Goal: Navigation & Orientation: Find specific page/section

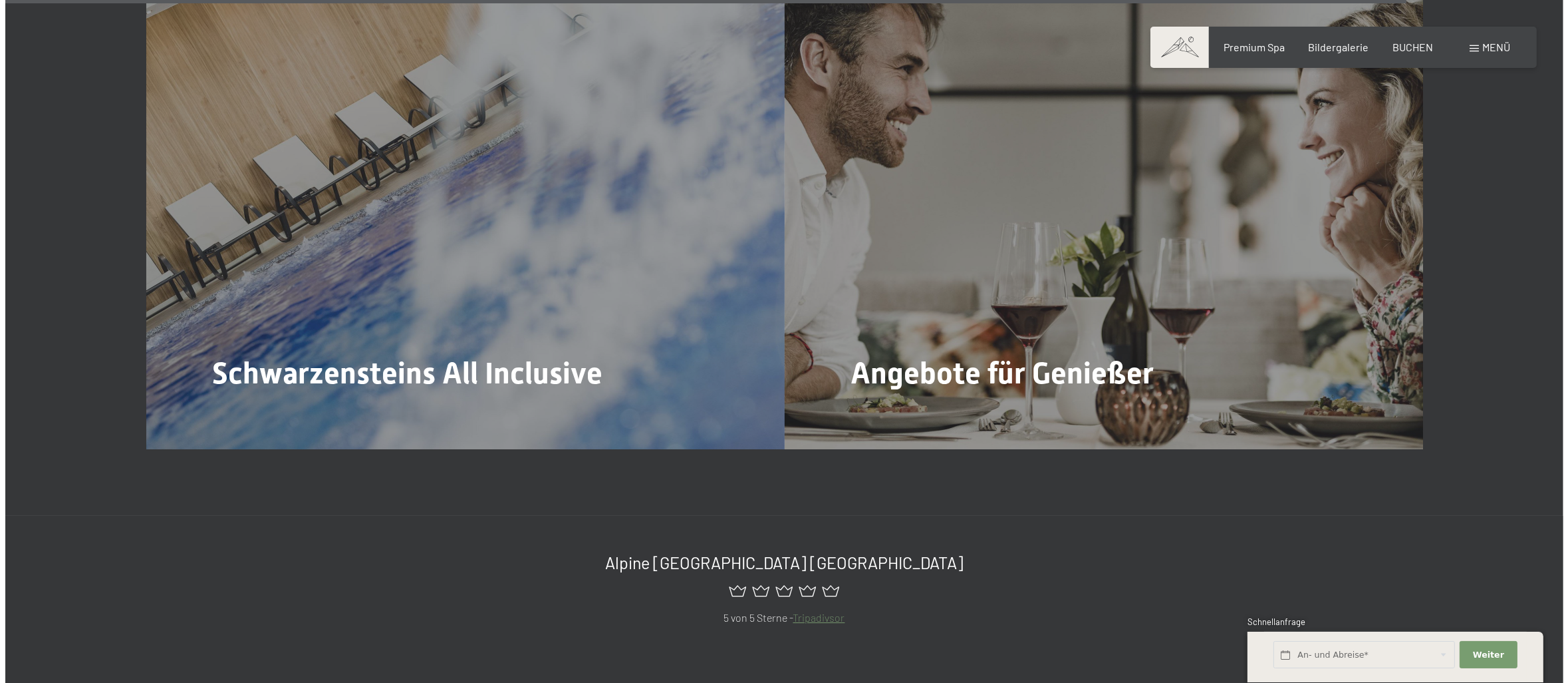
scroll to position [6722, 0]
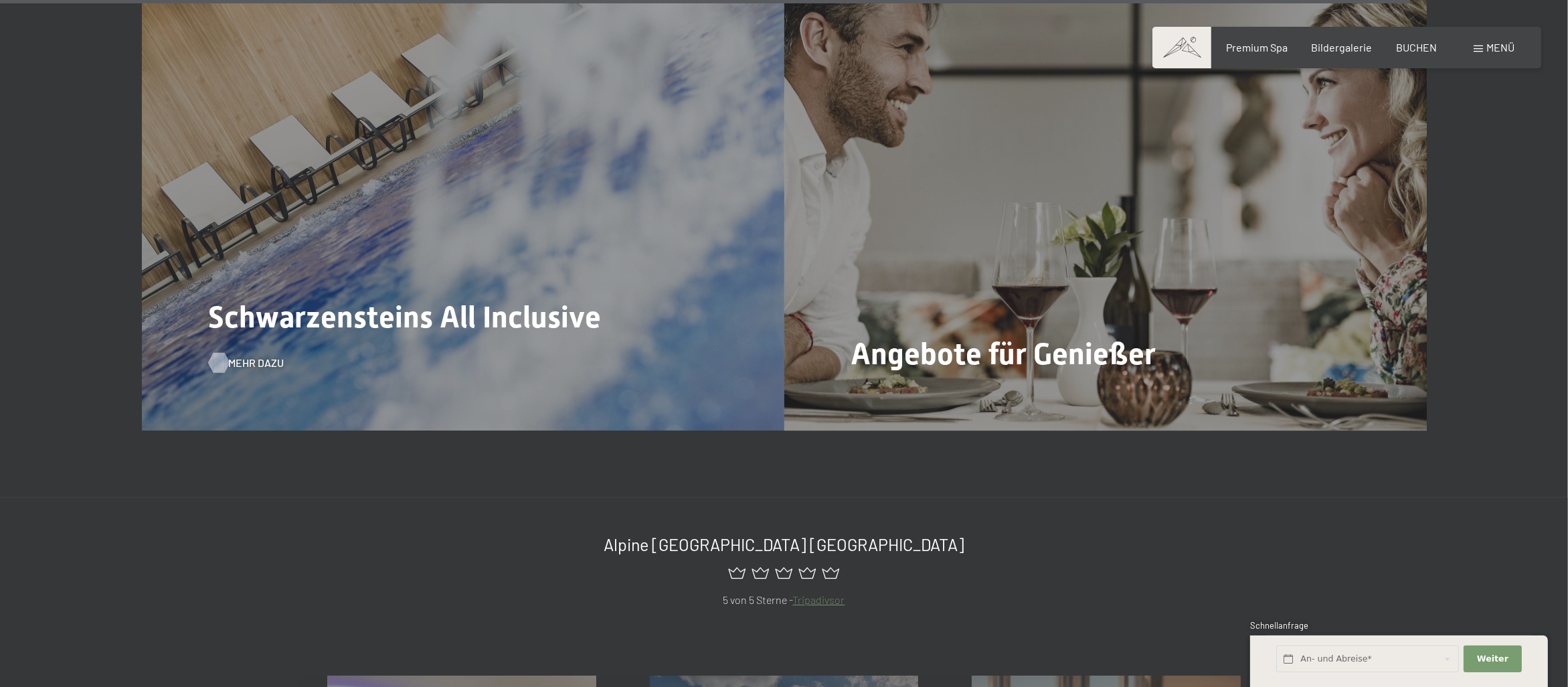
click at [223, 353] on div at bounding box center [218, 363] width 11 height 20
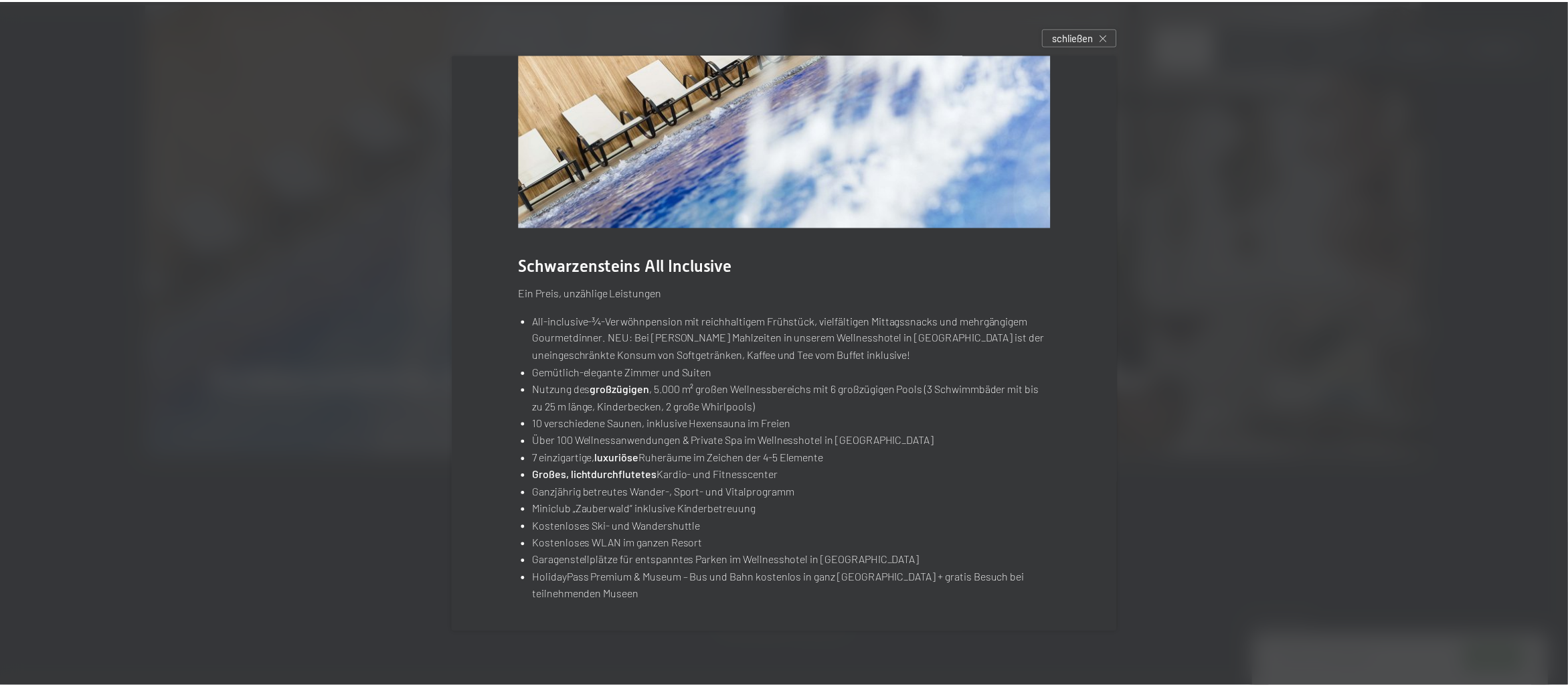
scroll to position [86, 0]
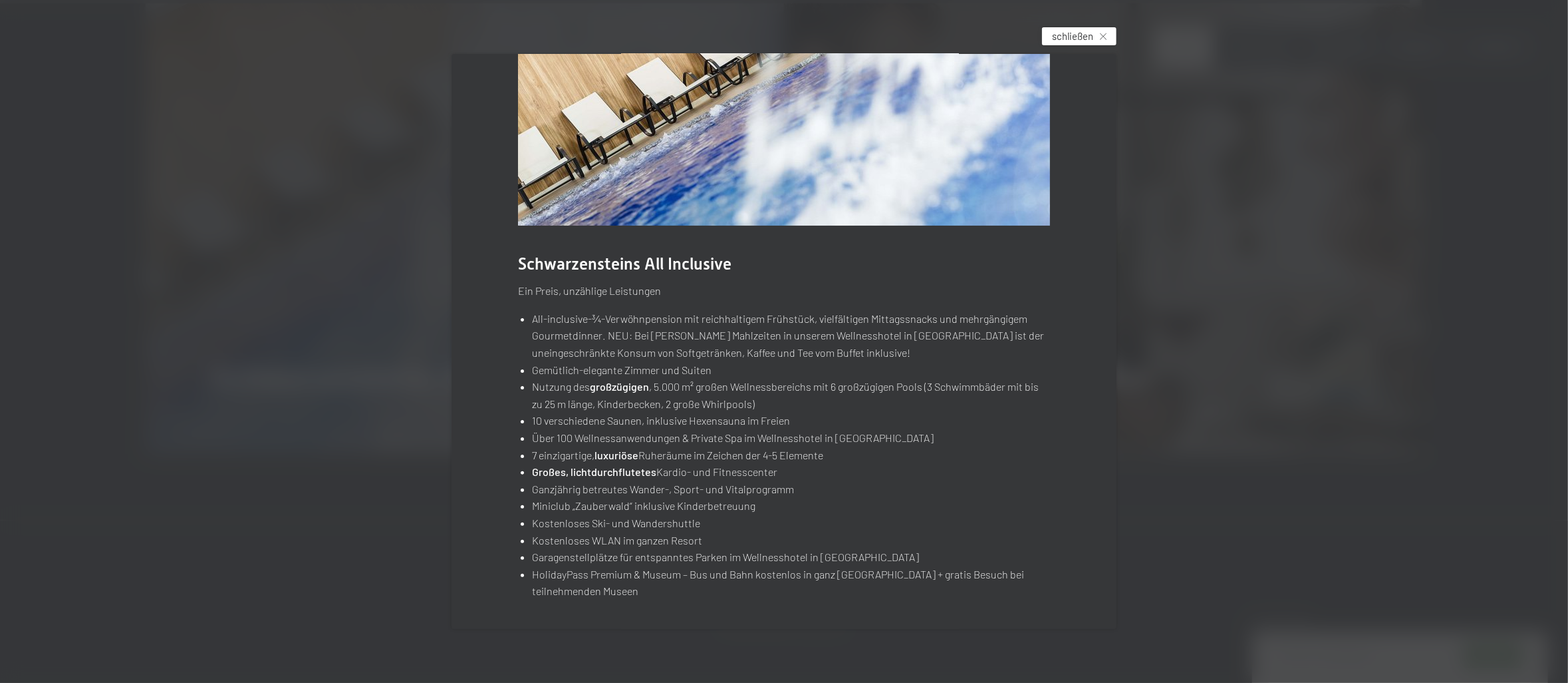
click at [1086, 38] on span "schließen" at bounding box center [1072, 36] width 41 height 14
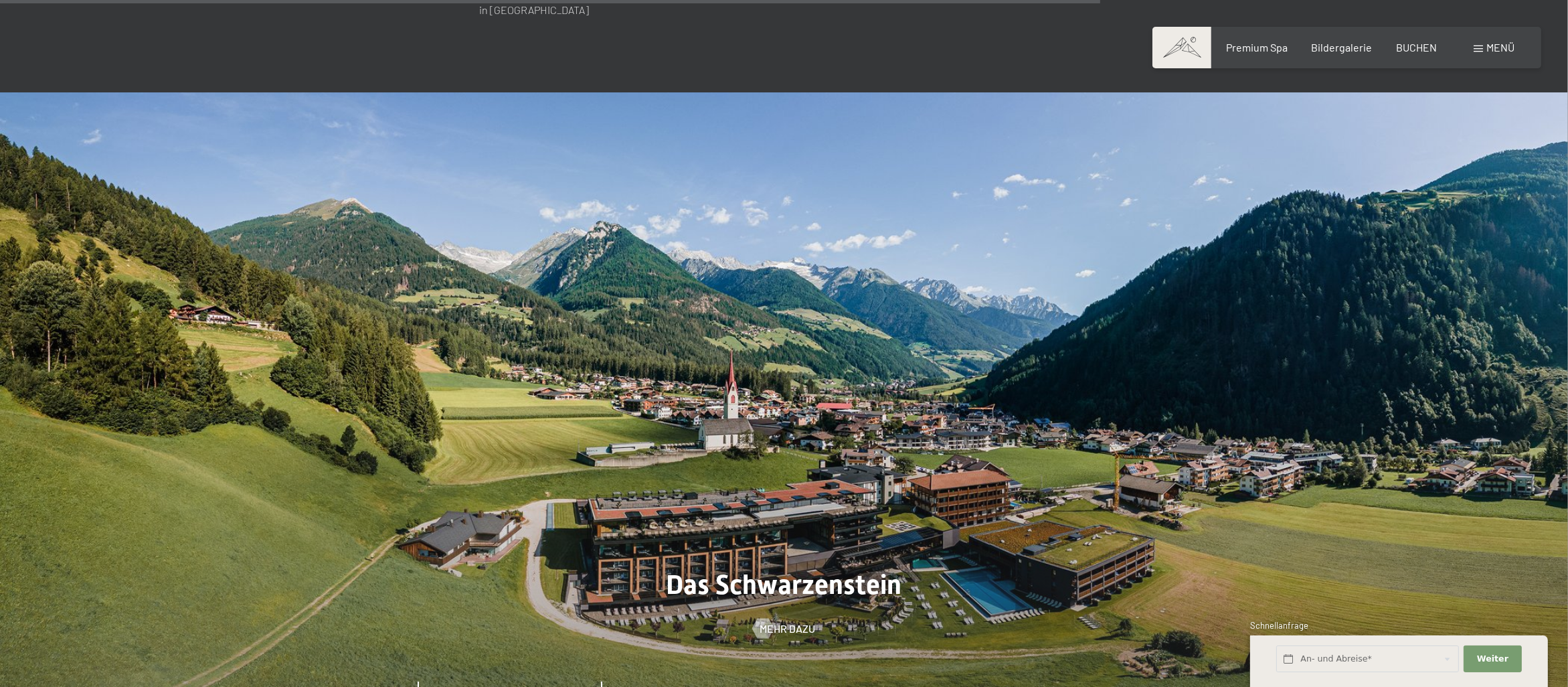
scroll to position [4820, 0]
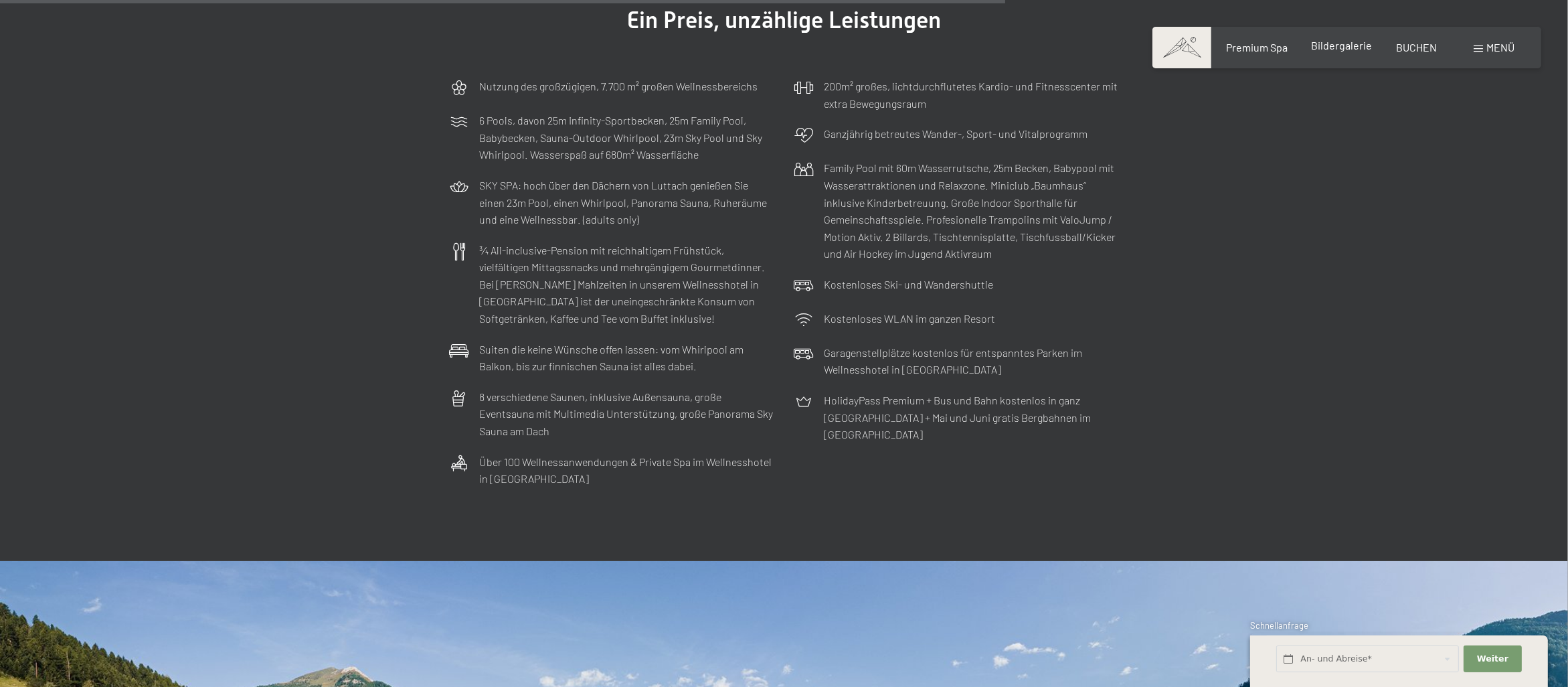
click at [1336, 50] on span "Bildergalerie" at bounding box center [1342, 45] width 61 height 13
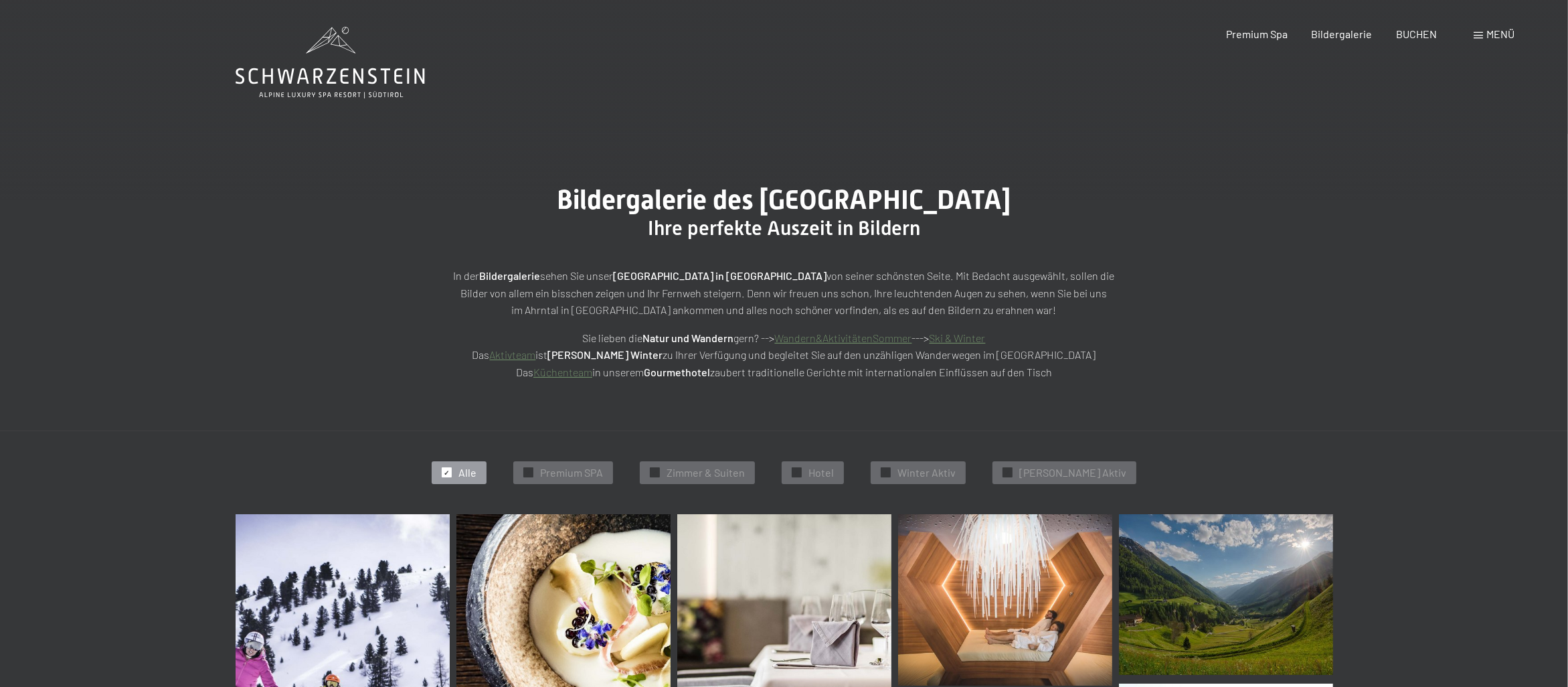
click at [1486, 33] on span "Menü" at bounding box center [1500, 34] width 28 height 13
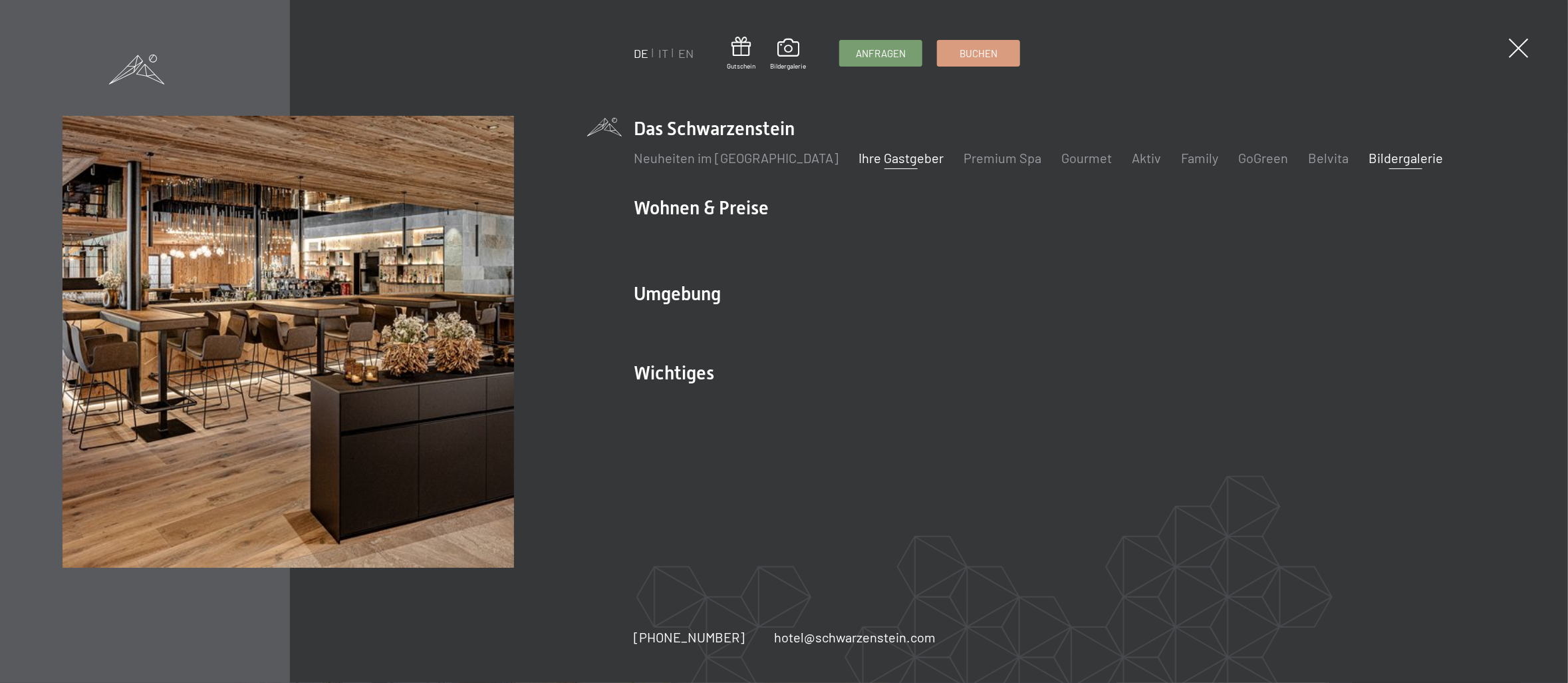
click at [859, 158] on link "Ihre Gastgeber" at bounding box center [902, 158] width 86 height 16
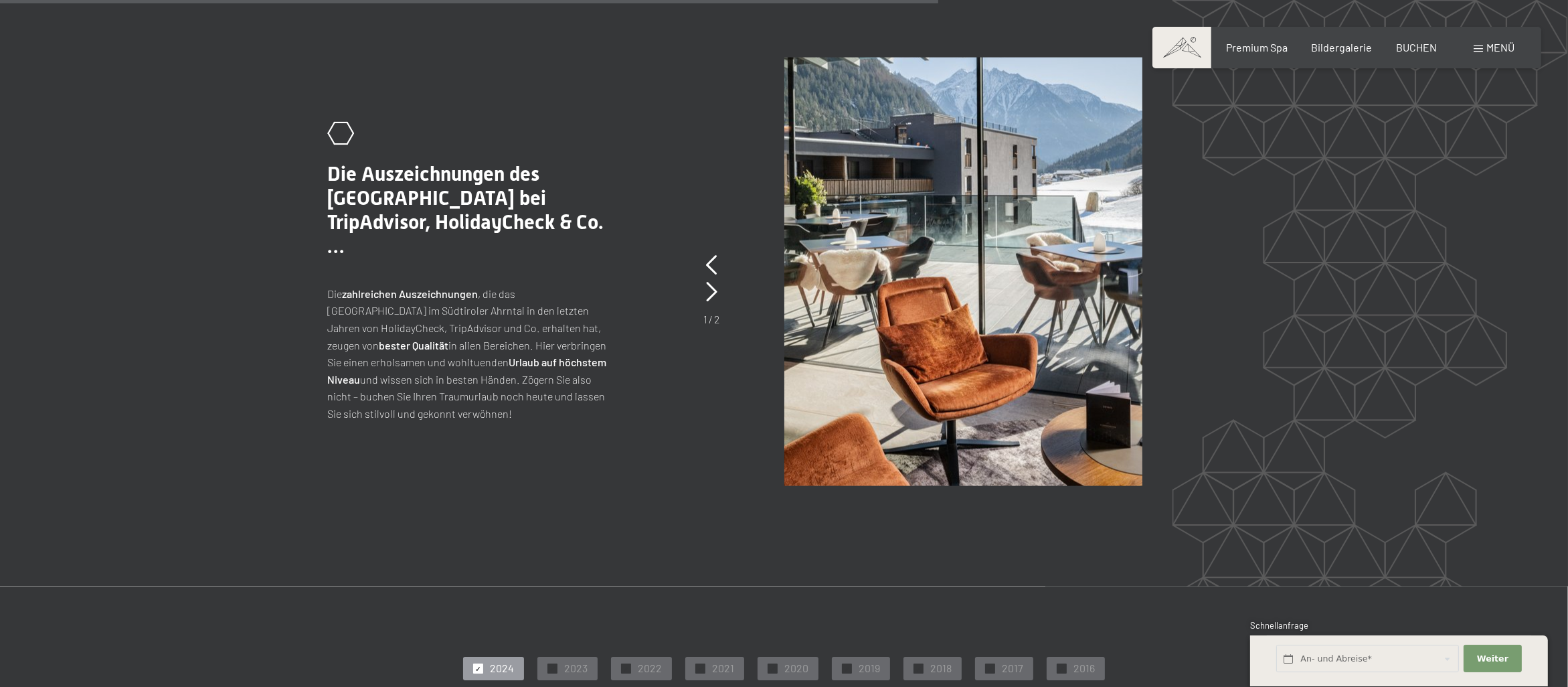
scroll to position [2959, 0]
